Goal: Find specific page/section: Find specific page/section

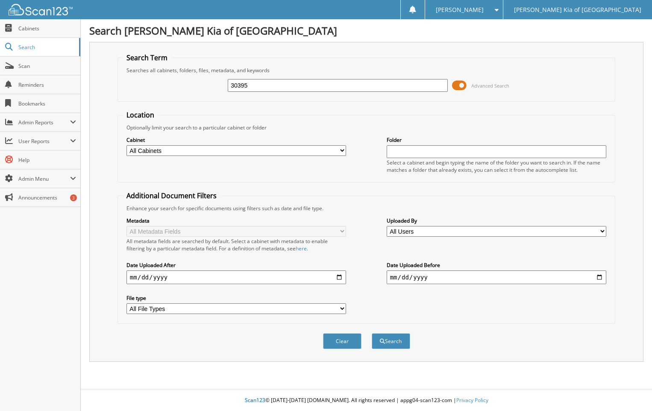
type input "30395"
click at [372, 333] on button "Search" at bounding box center [391, 341] width 38 height 16
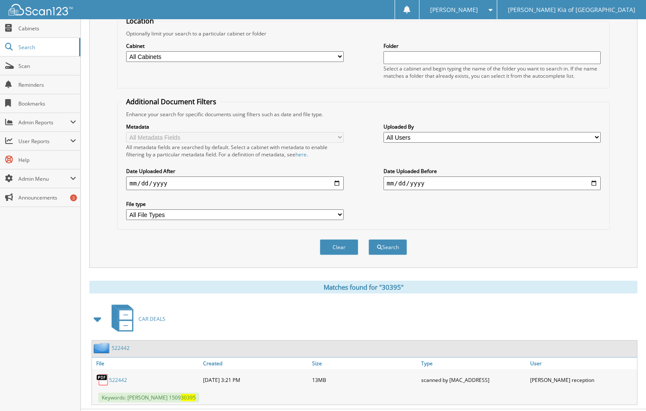
scroll to position [114, 0]
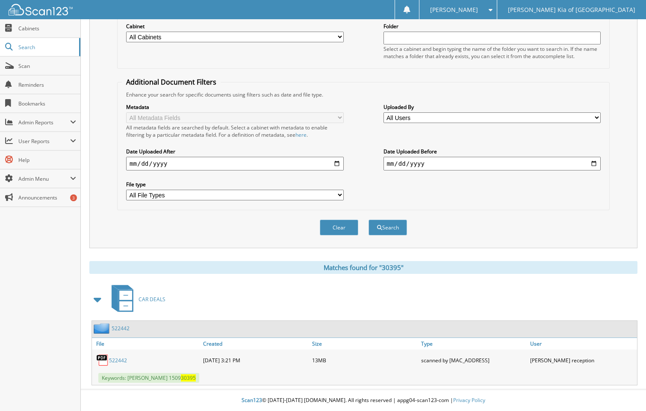
click at [120, 360] on link "522442" at bounding box center [118, 360] width 18 height 7
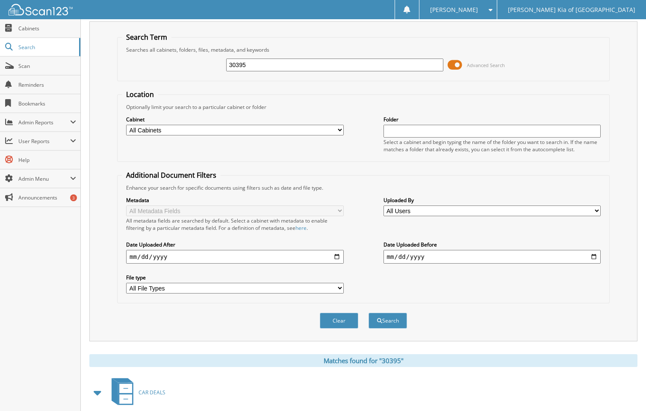
scroll to position [0, 0]
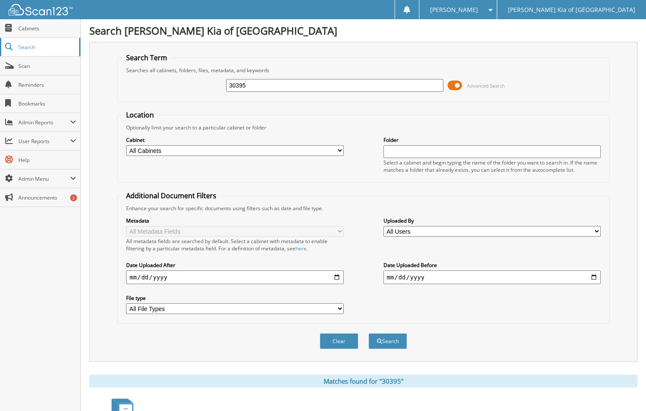
drag, startPoint x: 255, startPoint y: 83, endPoint x: 18, endPoint y: 51, distance: 239.4
click at [19, 51] on body "[PERSON_NAME] Settings Logout [PERSON_NAME] Kia of [GEOGRAPHIC_DATA] Close Cabi…" at bounding box center [323, 262] width 646 height 525
type input "27218"
click at [387, 343] on button "Search" at bounding box center [387, 341] width 38 height 16
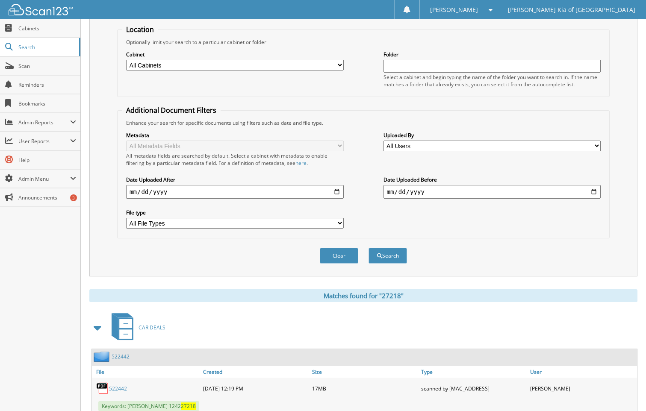
click at [117, 388] on link "522442" at bounding box center [118, 388] width 18 height 7
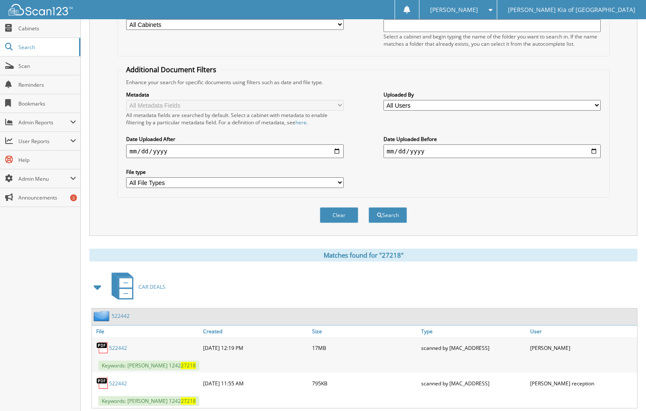
scroll to position [128, 0]
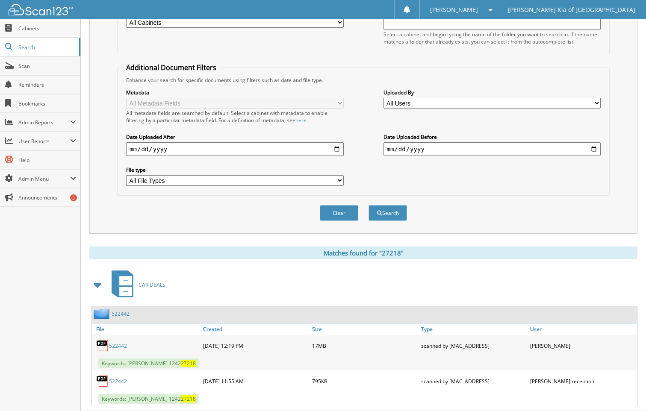
click at [121, 347] on link "522442" at bounding box center [118, 345] width 18 height 7
click at [117, 382] on link "522442" at bounding box center [118, 381] width 18 height 7
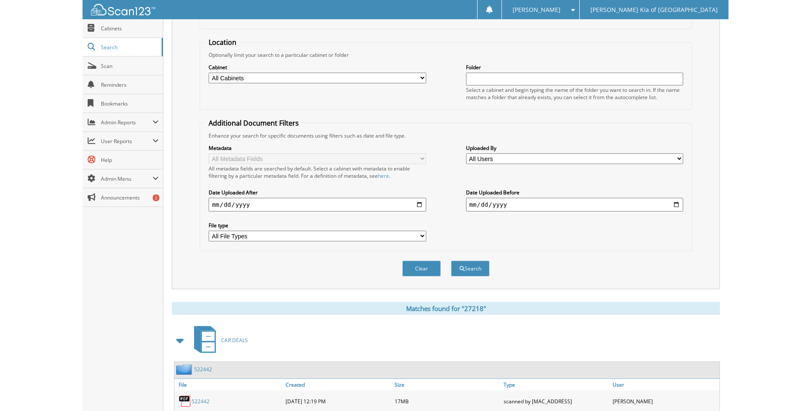
scroll to position [0, 0]
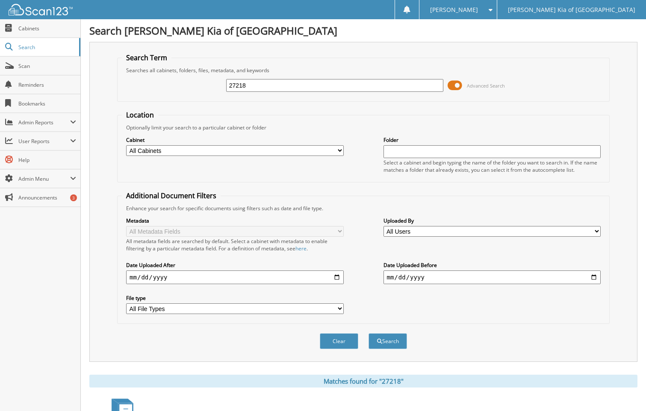
click at [492, 9] on span at bounding box center [488, 10] width 8 height 6
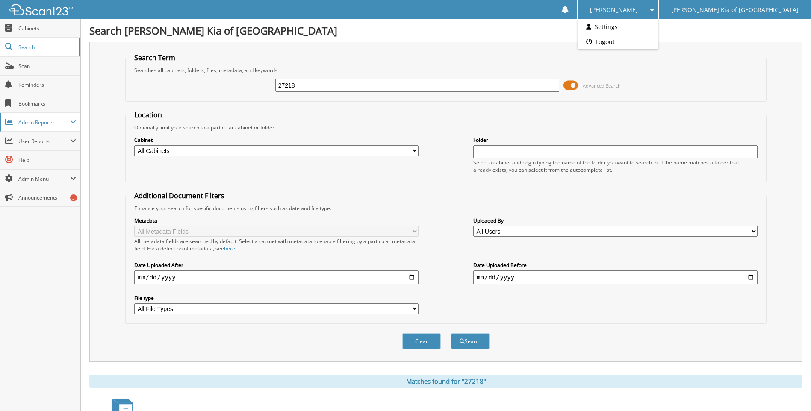
drag, startPoint x: 315, startPoint y: 84, endPoint x: 0, endPoint y: 114, distance: 316.9
click at [0, 89] on html "Karon M. Settings Logout Pitre Kia of Las Cruces Close Cabinets Search Scan SSP" at bounding box center [405, 280] width 811 height 560
type input "30395"
click at [451, 333] on button "Search" at bounding box center [470, 341] width 38 height 16
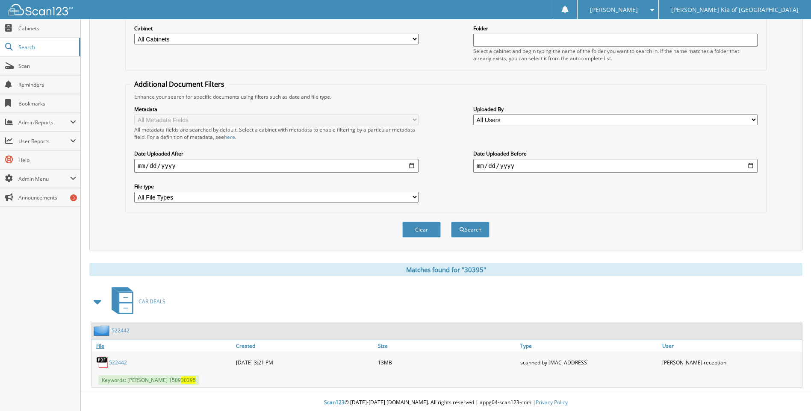
scroll to position [114, 0]
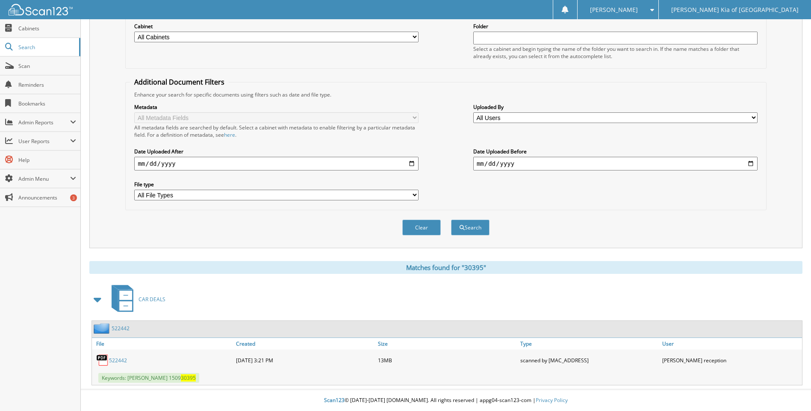
click at [116, 359] on link "522442" at bounding box center [118, 360] width 18 height 7
click at [654, 10] on span at bounding box center [650, 10] width 8 height 6
click at [658, 44] on link "Logout" at bounding box center [618, 41] width 81 height 15
